Goal: Task Accomplishment & Management: Use online tool/utility

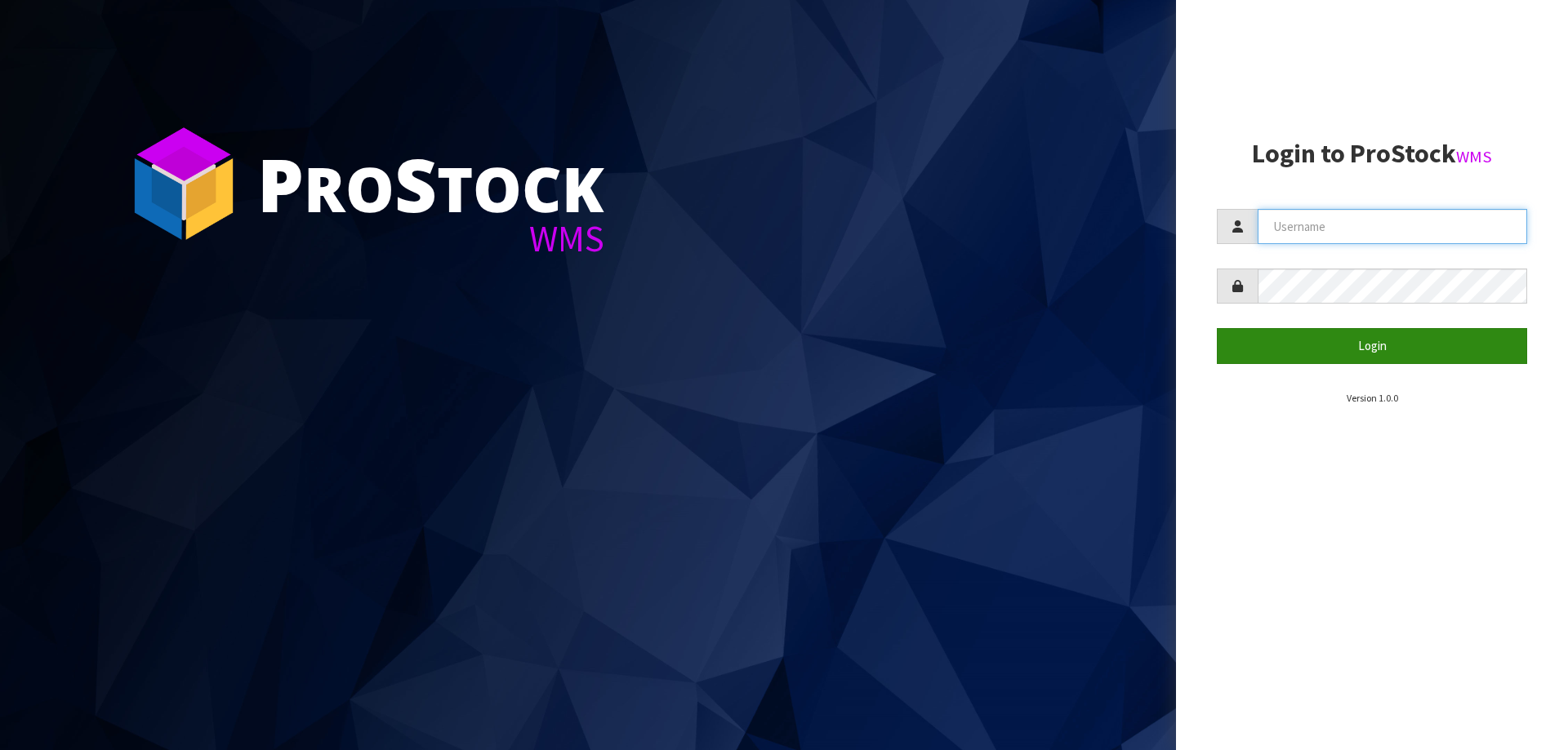
type input "[PERSON_NAME][EMAIL_ADDRESS][DOMAIN_NAME]"
click at [1256, 332] on button "Login" at bounding box center [1372, 345] width 310 height 35
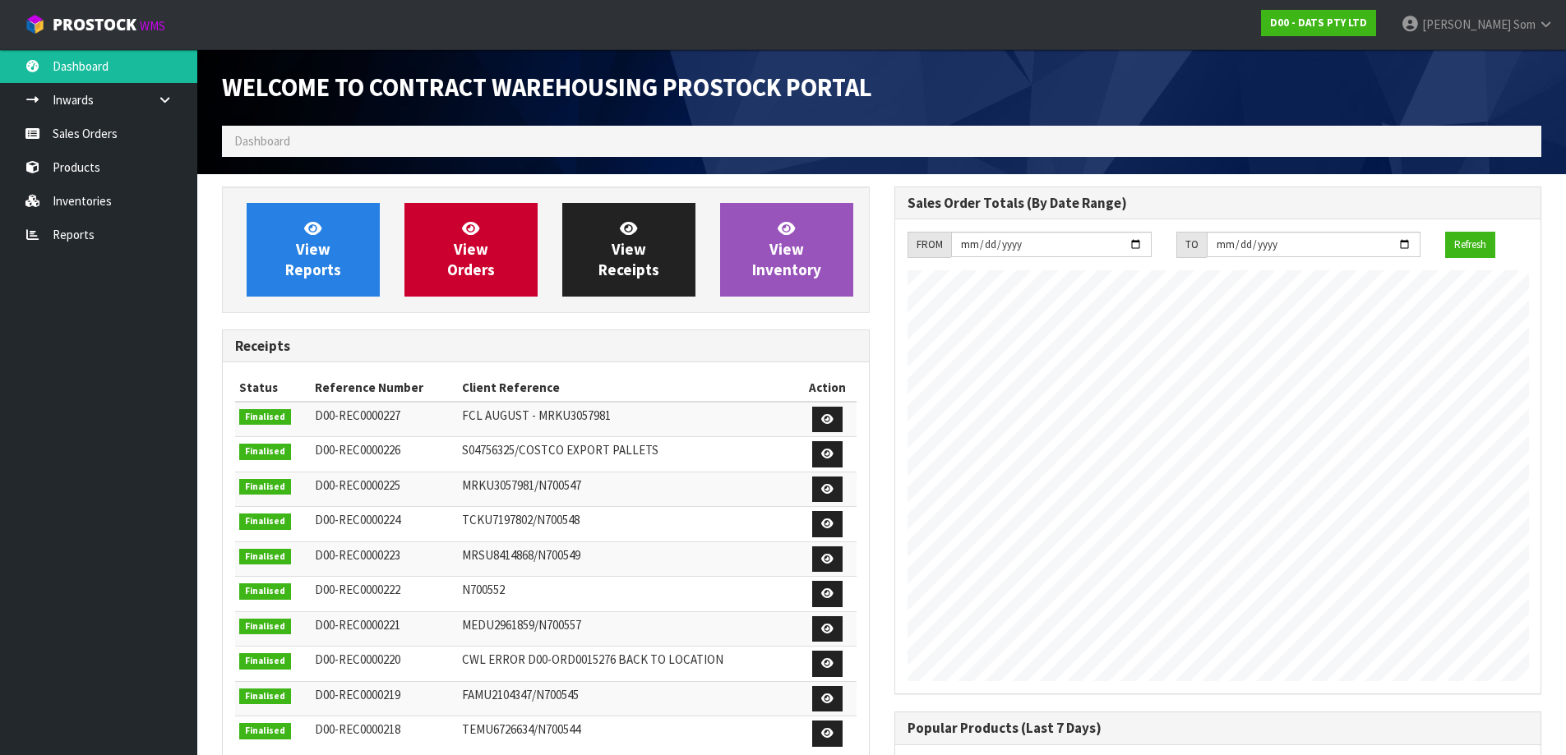
scroll to position [912, 672]
click at [306, 239] on span "View Reports" at bounding box center [313, 250] width 56 height 62
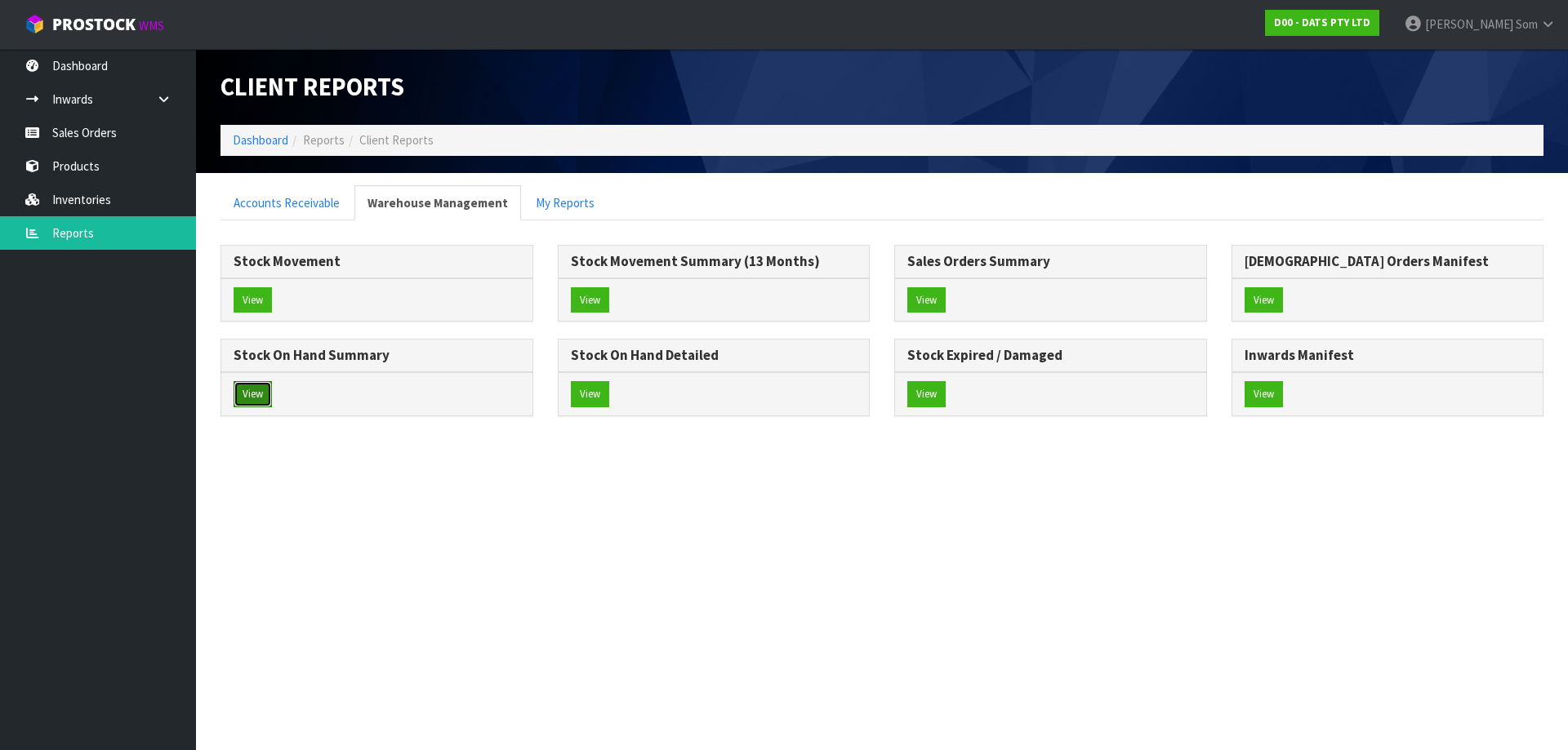
click at [238, 385] on button "View" at bounding box center [252, 394] width 39 height 26
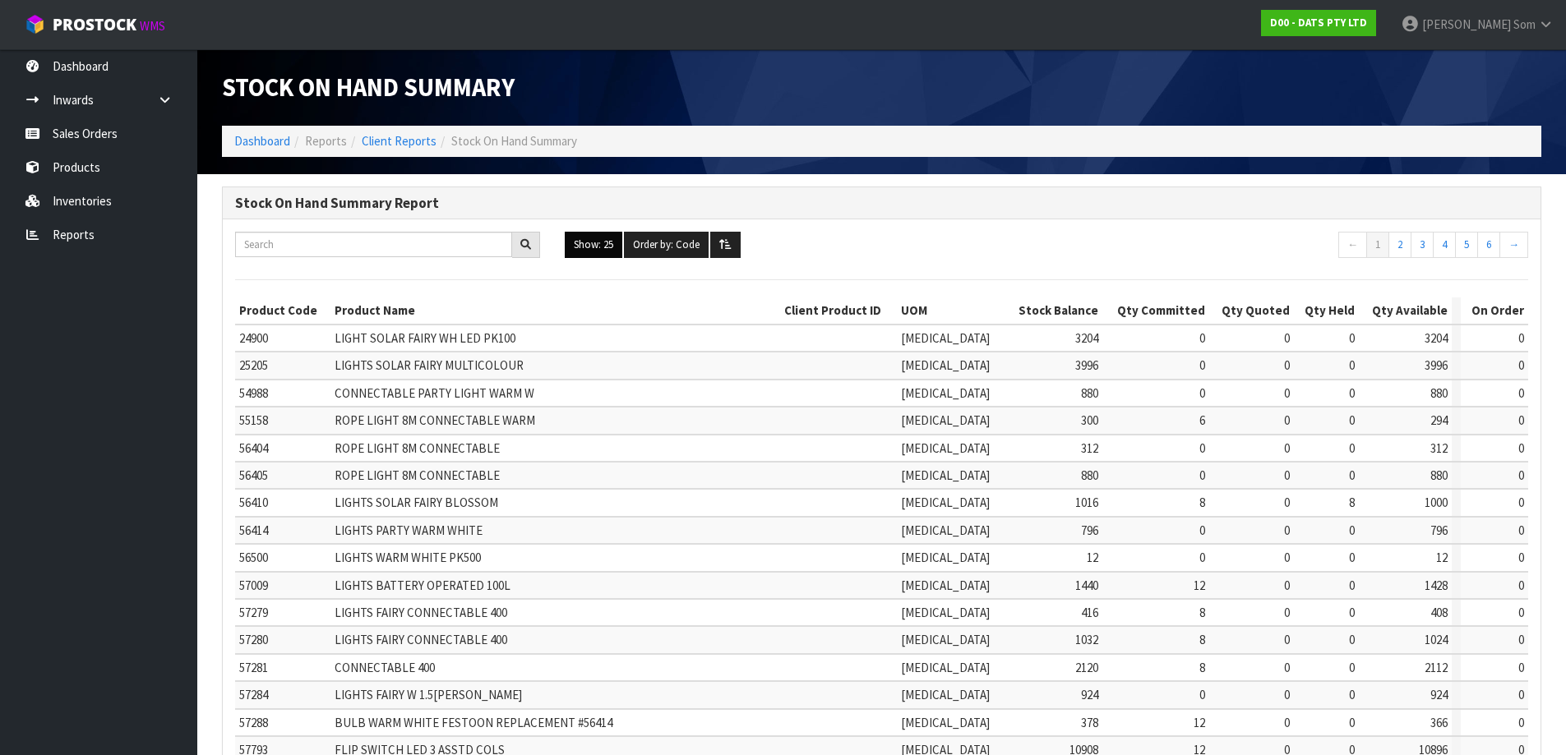
click at [581, 247] on button "Show: 25" at bounding box center [594, 245] width 58 height 26
click at [604, 385] on link "ALL" at bounding box center [631, 388] width 130 height 22
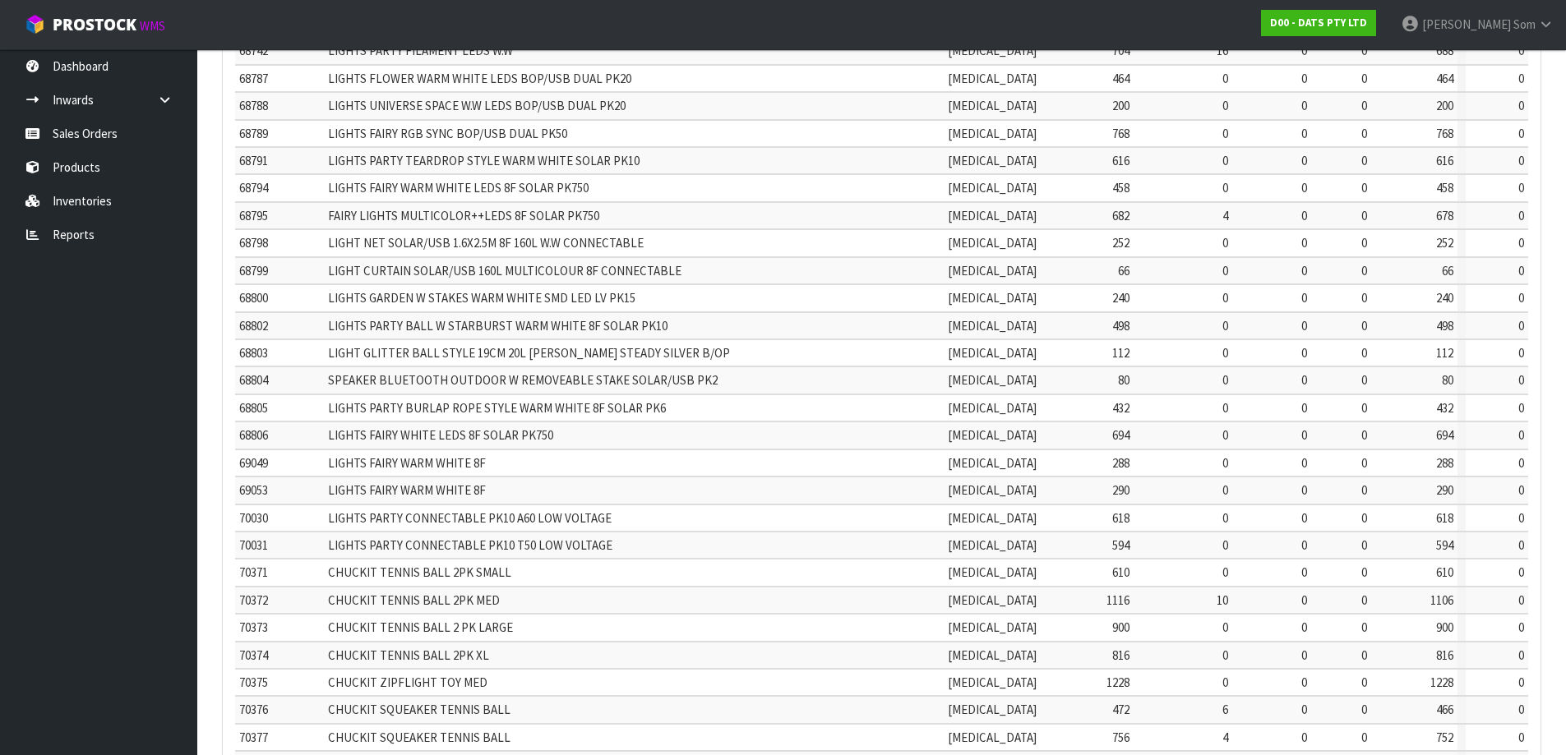
scroll to position [3434, 0]
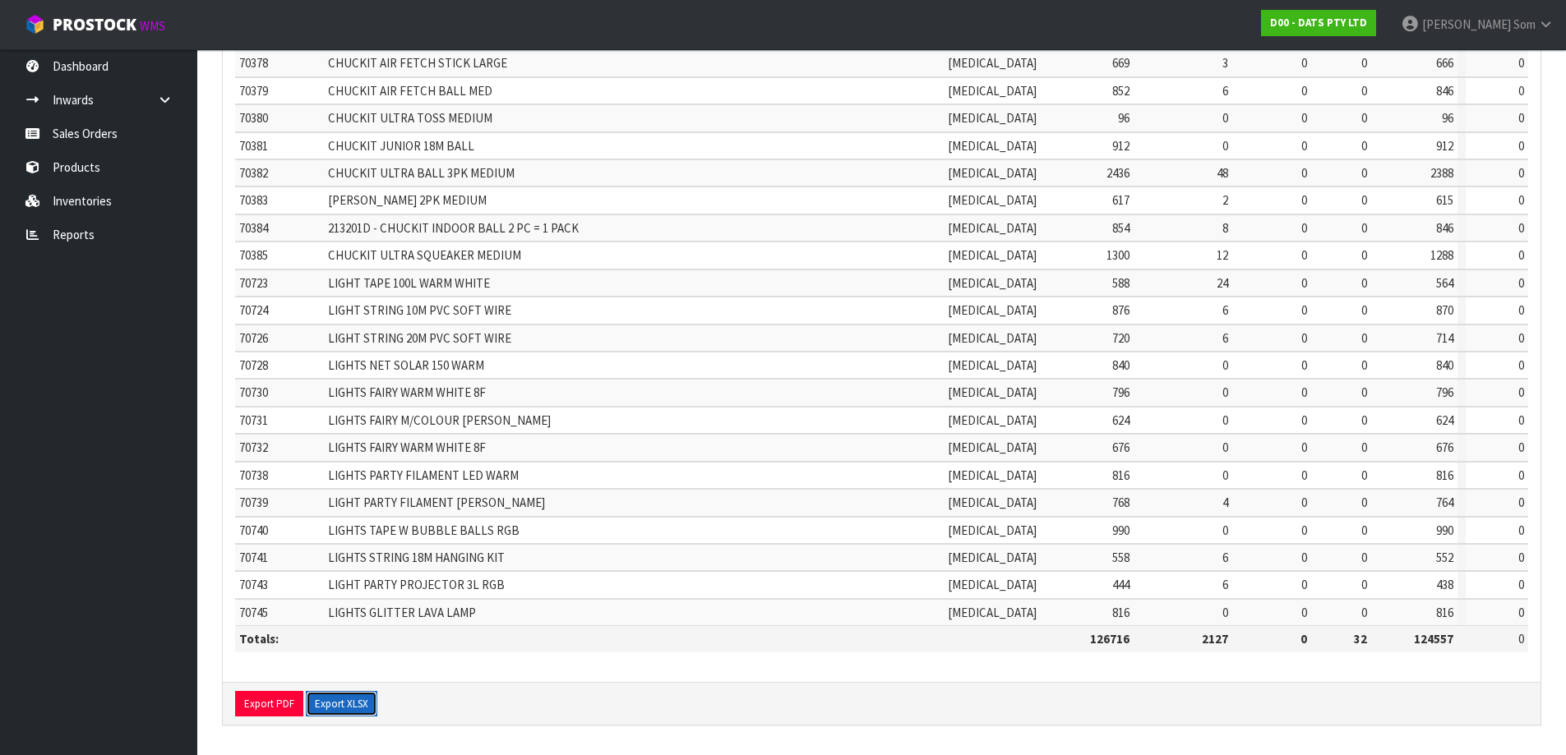
click at [362, 709] on button "Export XLSX" at bounding box center [342, 704] width 72 height 26
